Goal: Transaction & Acquisition: Download file/media

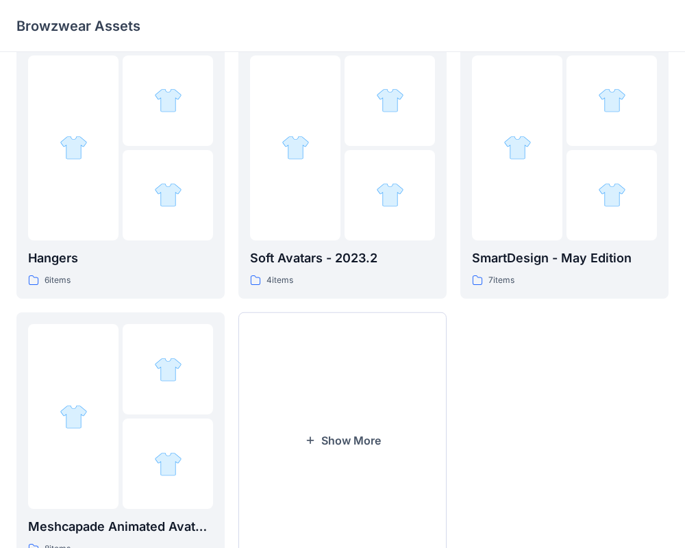
scroll to position [320, 0]
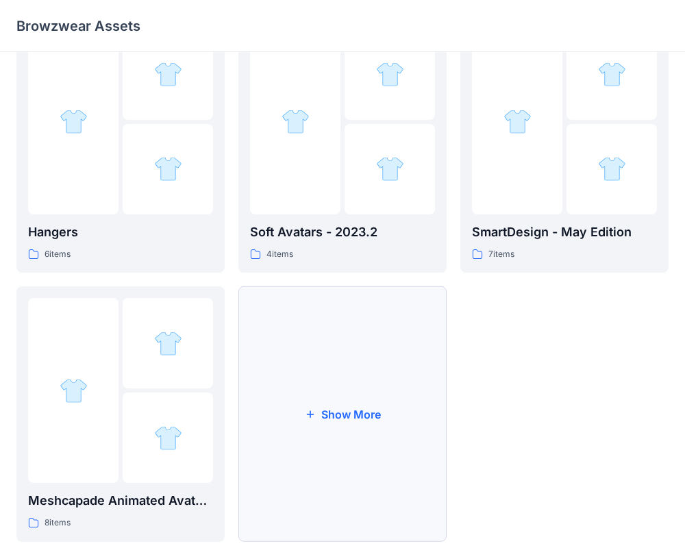
click at [365, 466] on button "Show More" at bounding box center [342, 413] width 208 height 255
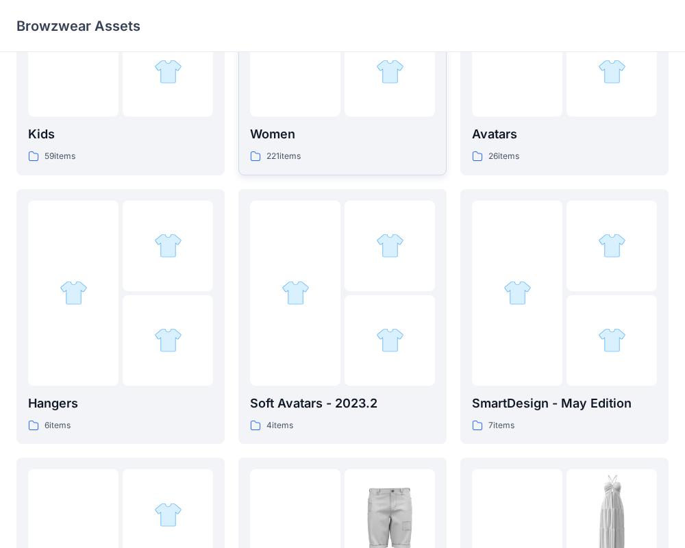
scroll to position [123, 0]
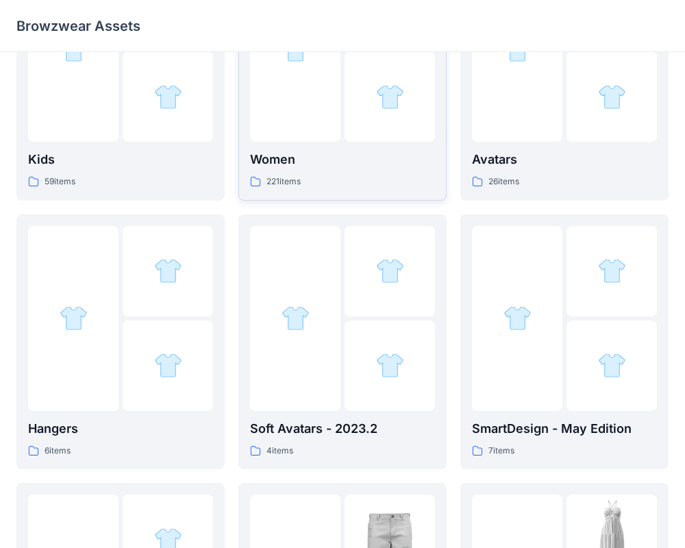
click at [316, 176] on div "221 items" at bounding box center [342, 182] width 185 height 14
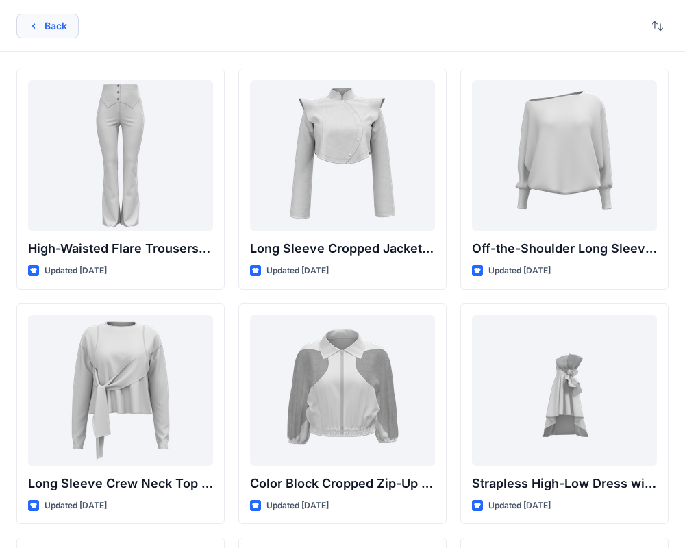
click at [64, 31] on button "Back" at bounding box center [47, 26] width 62 height 25
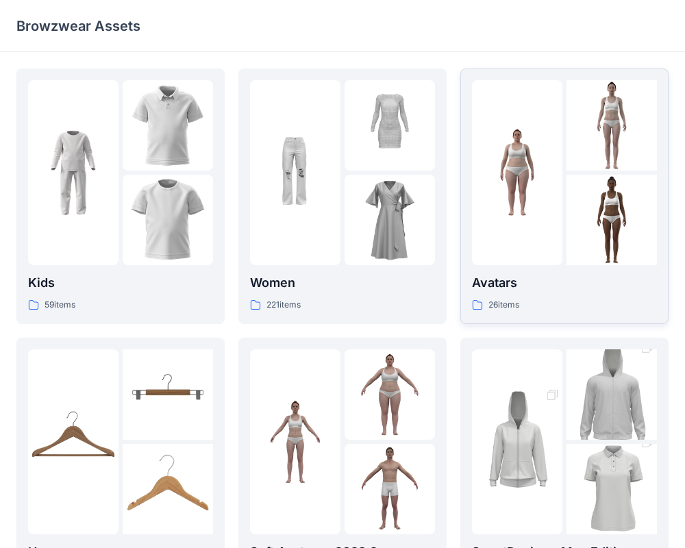
click at [539, 276] on p "Avatars" at bounding box center [564, 282] width 185 height 19
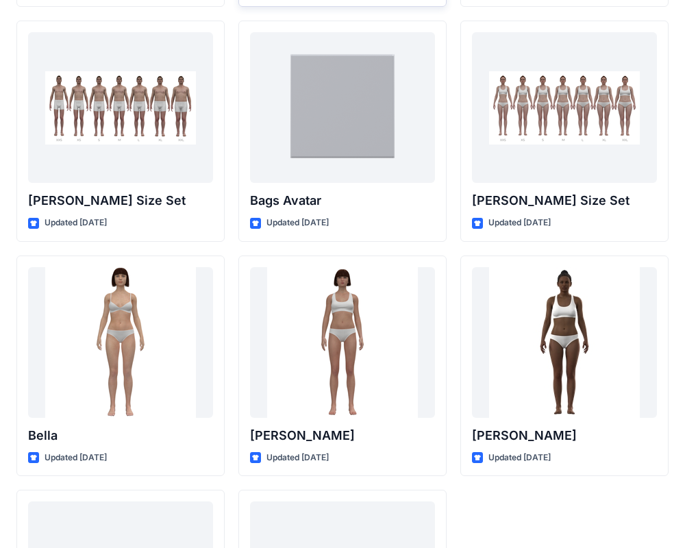
scroll to position [1634, 0]
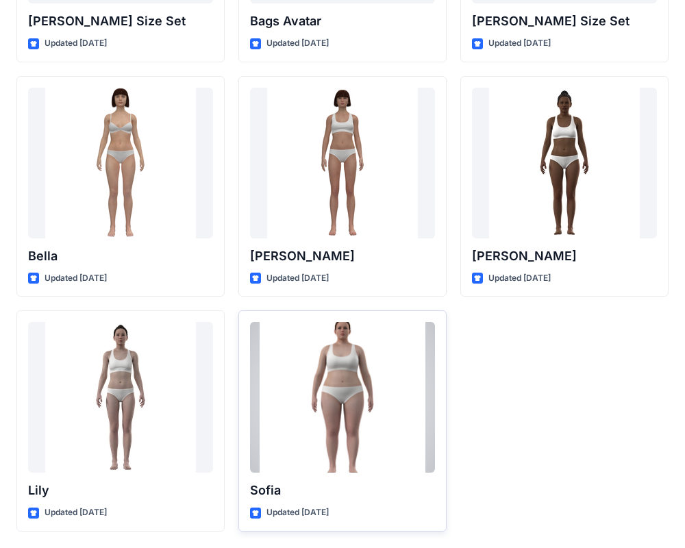
click at [371, 420] on div at bounding box center [342, 397] width 185 height 151
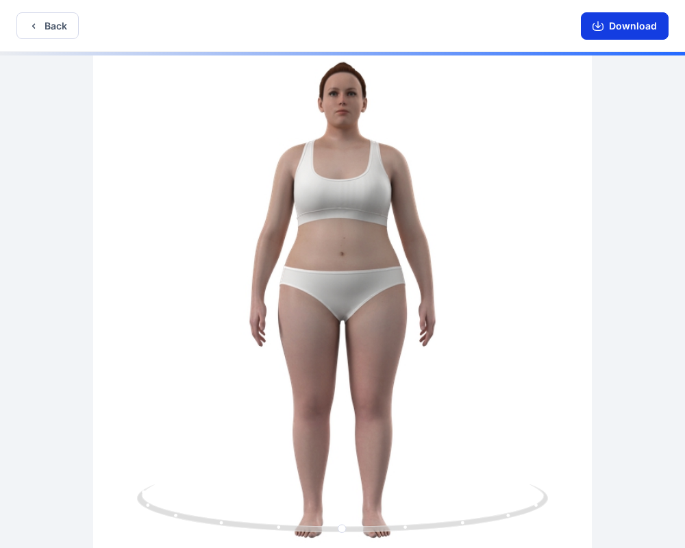
click at [617, 32] on button "Download" at bounding box center [624, 25] width 88 height 27
click at [614, 34] on button "Download" at bounding box center [624, 25] width 88 height 27
click at [597, 23] on icon "button" at bounding box center [597, 26] width 11 height 11
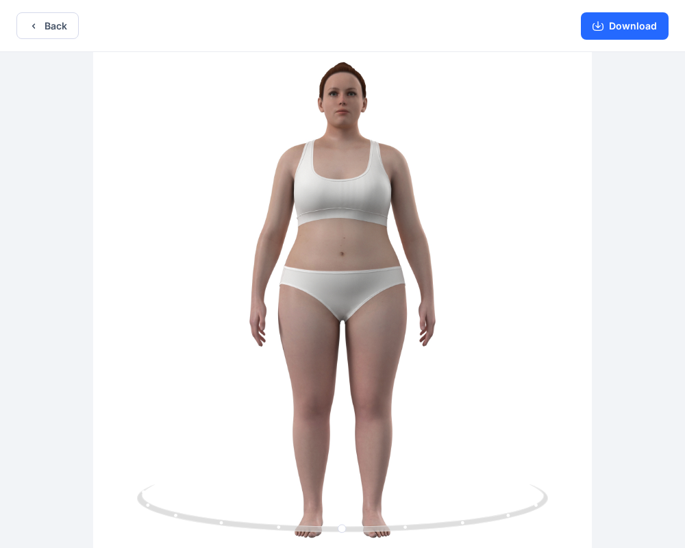
click at [609, 109] on div at bounding box center [342, 301] width 685 height 498
click at [629, 27] on button "Download" at bounding box center [624, 25] width 88 height 27
click at [36, 25] on icon "button" at bounding box center [33, 26] width 11 height 11
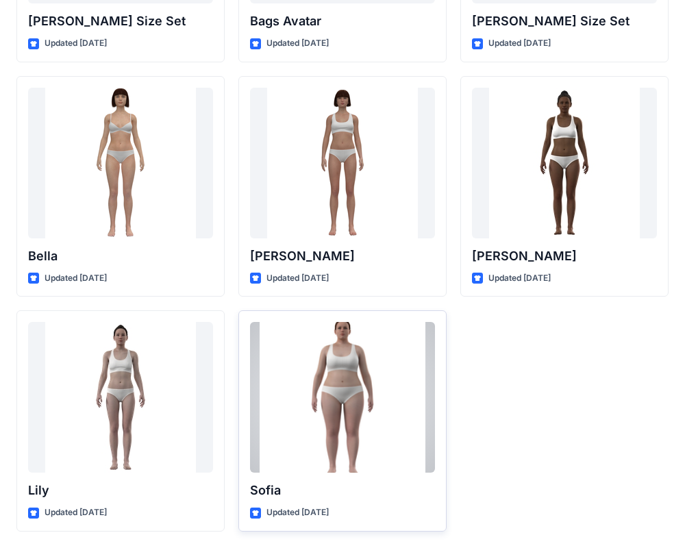
click at [284, 507] on p "Updated [DATE]" at bounding box center [297, 512] width 62 height 14
click at [329, 422] on div at bounding box center [342, 397] width 185 height 151
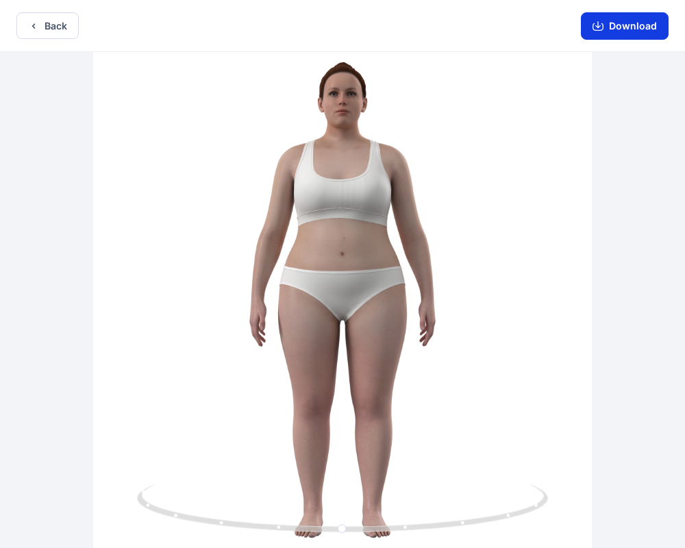
click at [602, 30] on icon "button" at bounding box center [597, 27] width 11 height 8
click at [609, 19] on button "Download" at bounding box center [624, 25] width 88 height 27
click at [608, 22] on button "Download" at bounding box center [624, 25] width 88 height 27
click at [611, 23] on button "Download" at bounding box center [624, 25] width 88 height 27
click at [606, 23] on button "Download" at bounding box center [624, 25] width 88 height 27
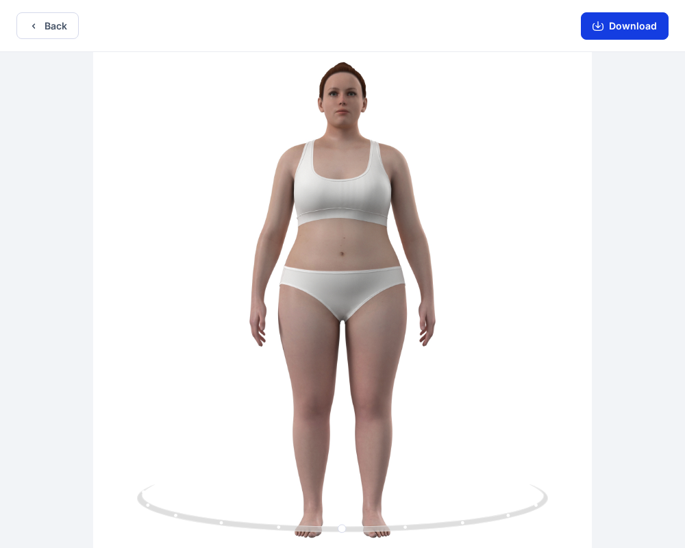
click at [606, 23] on button "Download" at bounding box center [624, 25] width 88 height 27
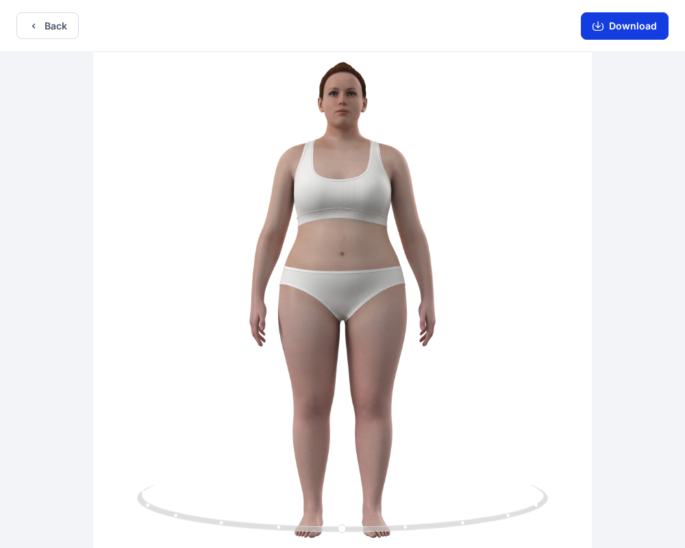
click at [606, 23] on button "Download" at bounding box center [624, 25] width 88 height 27
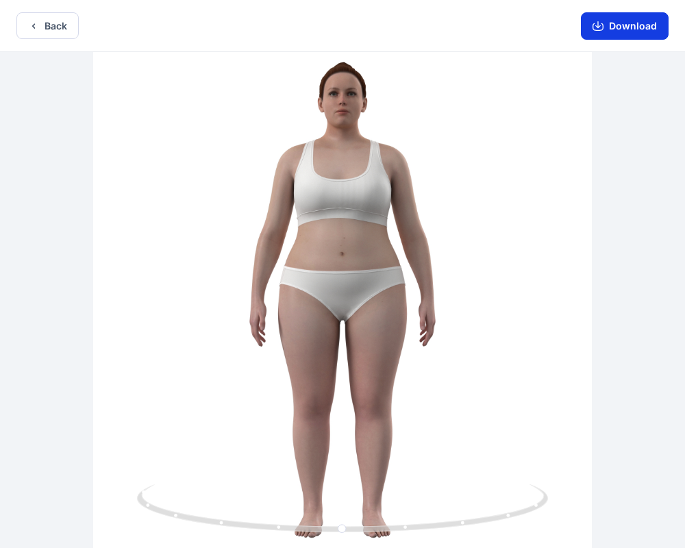
click at [606, 23] on button "Download" at bounding box center [624, 25] width 88 height 27
